Goal: Browse casually

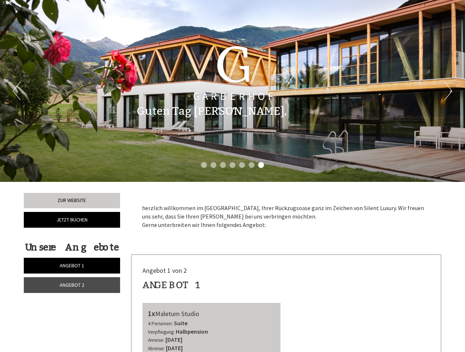
click at [233, 176] on div "Previous Next 1 2 3 4 5 6 7" at bounding box center [232, 91] width 465 height 182
click at [16, 91] on button "Previous" at bounding box center [17, 91] width 8 height 18
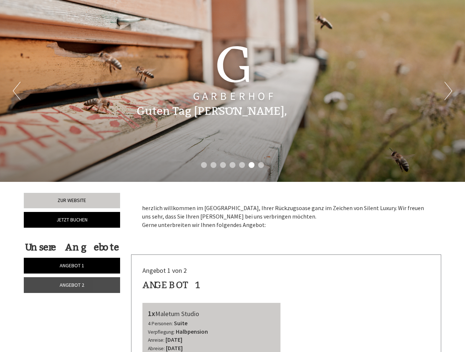
click at [448, 91] on button "Next" at bounding box center [449, 91] width 8 height 18
click at [204, 165] on li "1" at bounding box center [204, 165] width 6 height 6
click at [214, 165] on li "2" at bounding box center [214, 165] width 6 height 6
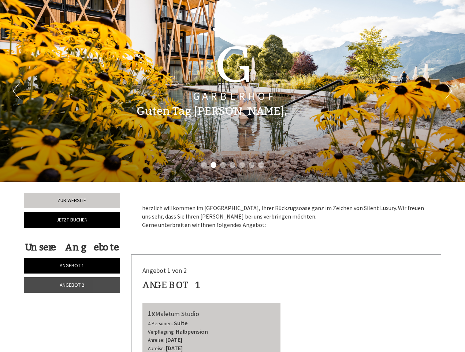
click at [223, 165] on li "3" at bounding box center [223, 165] width 6 height 6
click at [233, 165] on li "4" at bounding box center [233, 165] width 6 height 6
click at [242, 165] on li "5" at bounding box center [242, 165] width 6 height 6
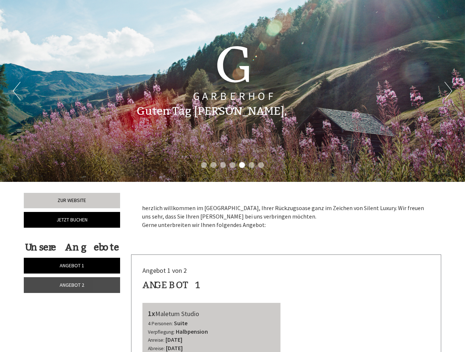
click at [252, 165] on li "6" at bounding box center [252, 165] width 6 height 6
click at [261, 165] on li "7" at bounding box center [261, 165] width 6 height 6
